Goal: Navigation & Orientation: Find specific page/section

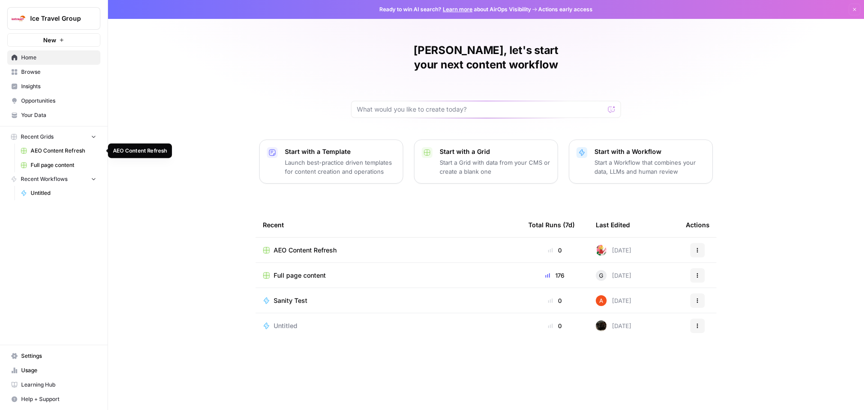
click at [57, 149] on span "AEO Content Refresh" at bounding box center [64, 151] width 66 height 8
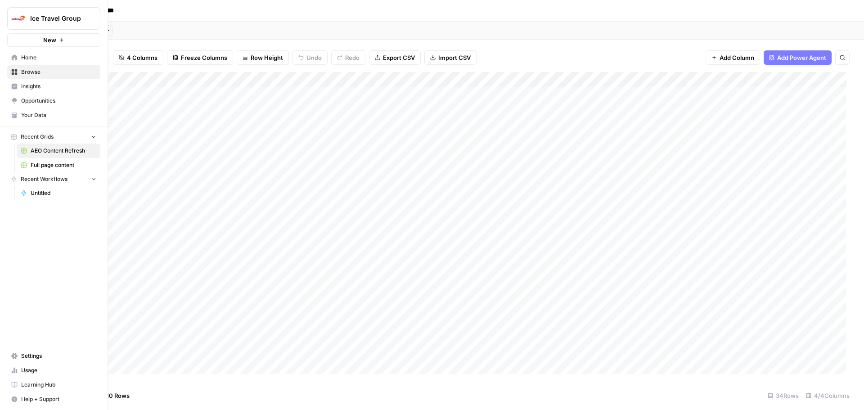
click at [39, 71] on span "Browse" at bounding box center [58, 72] width 75 height 8
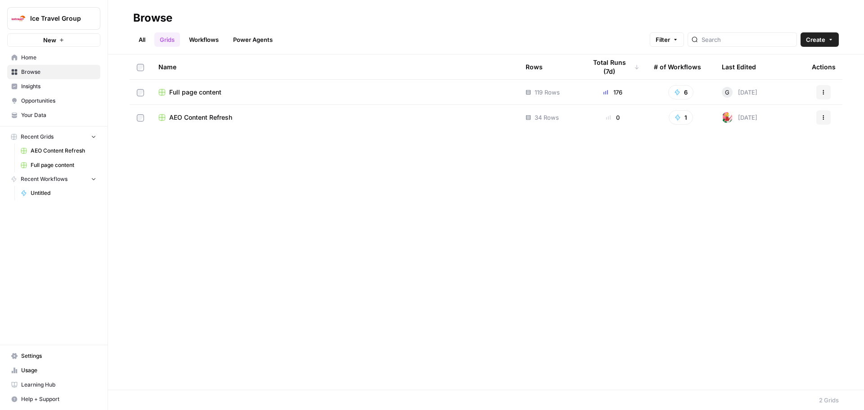
click at [204, 45] on link "Workflows" at bounding box center [204, 39] width 41 height 14
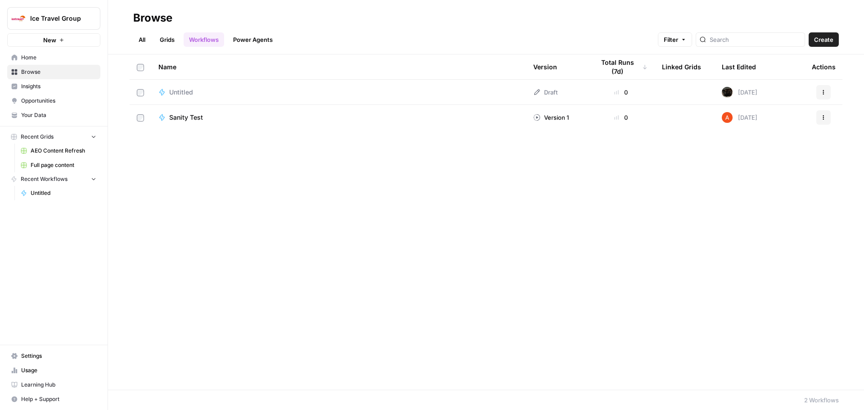
click at [190, 115] on span "Sanity Test" at bounding box center [186, 117] width 34 height 9
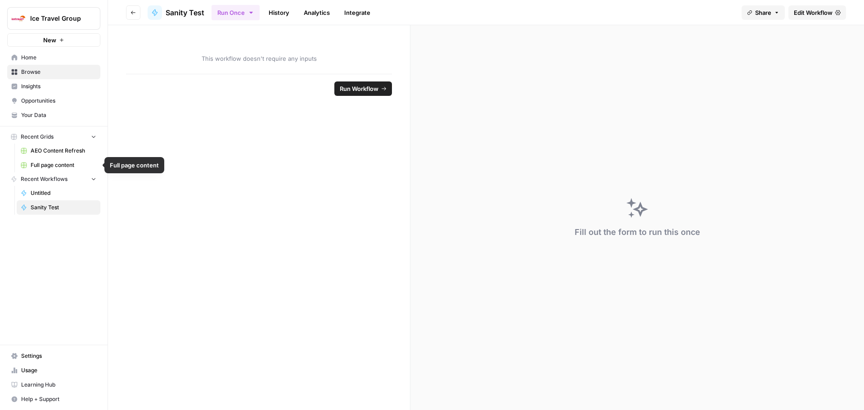
click at [65, 158] on link "Full page content" at bounding box center [59, 165] width 84 height 14
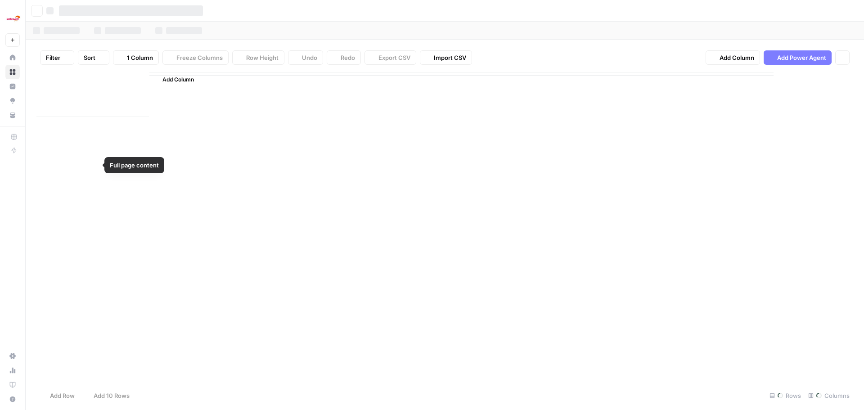
click at [65, 158] on div "Ice Travel Group New Home Browse Insights Opportunities Your Data Recent Grids …" at bounding box center [432, 205] width 864 height 410
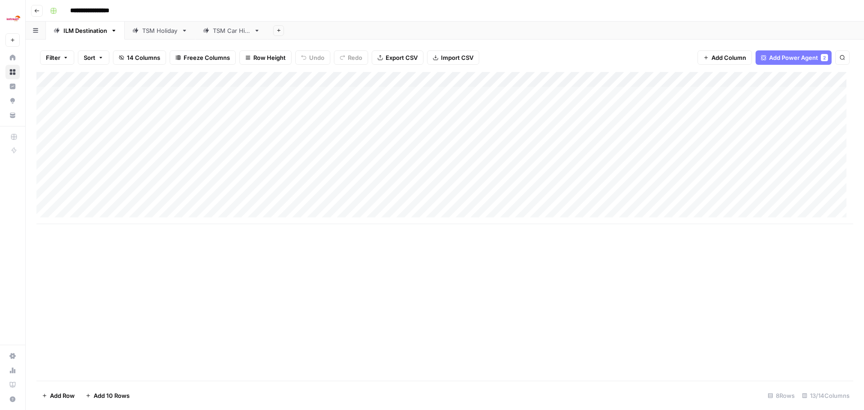
click at [243, 38] on link "TSM Car Hire" at bounding box center [231, 31] width 72 height 18
click at [156, 27] on div "TSM Holiday" at bounding box center [160, 30] width 36 height 9
click at [209, 32] on icon at bounding box center [206, 30] width 6 height 6
click at [151, 31] on div "TSM Holiday" at bounding box center [160, 30] width 36 height 9
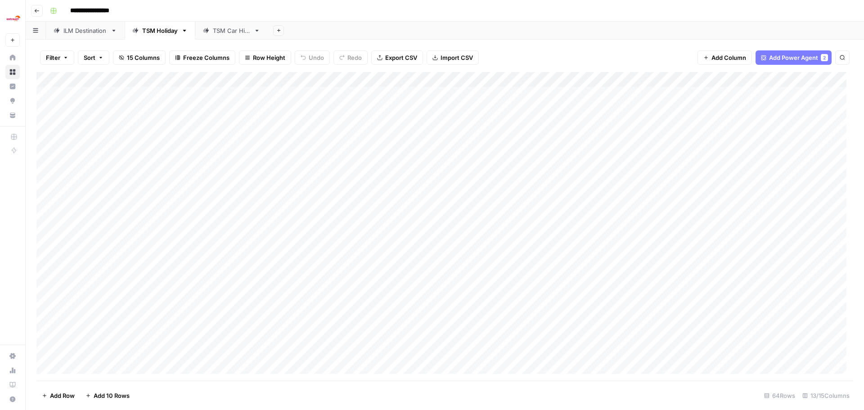
click at [207, 32] on icon at bounding box center [206, 30] width 6 height 6
